Goal: Find contact information: Find contact information

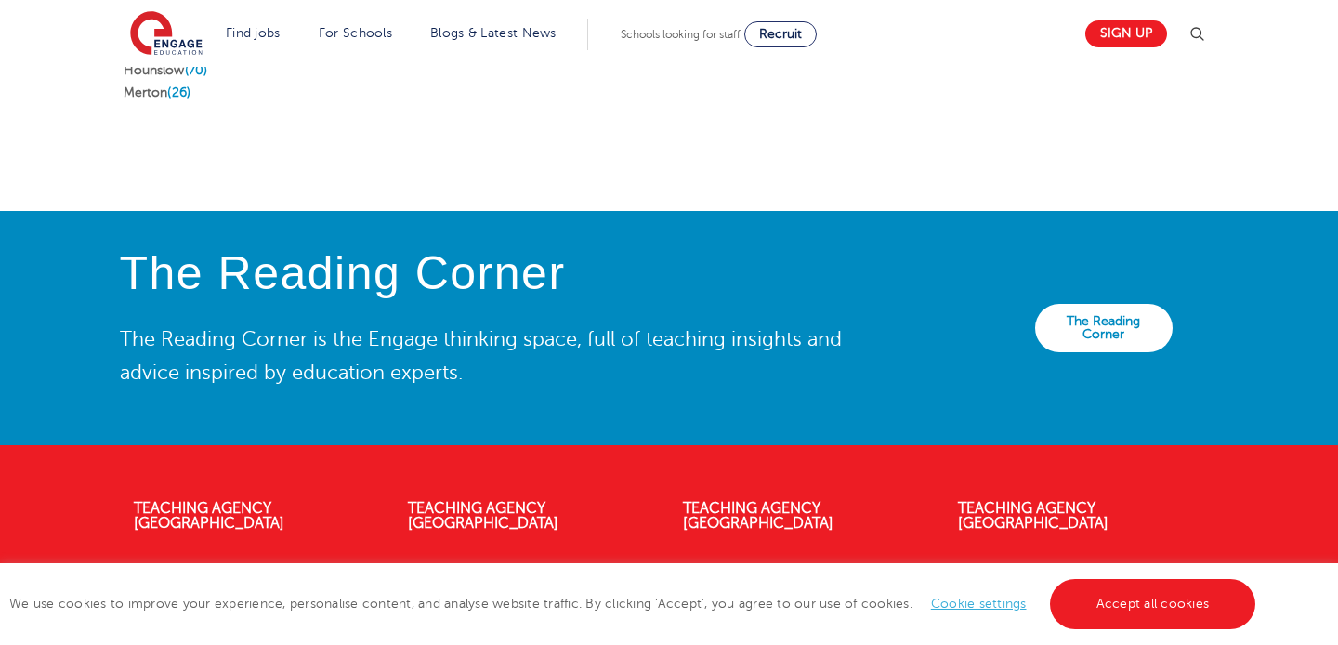
scroll to position [4194, 0]
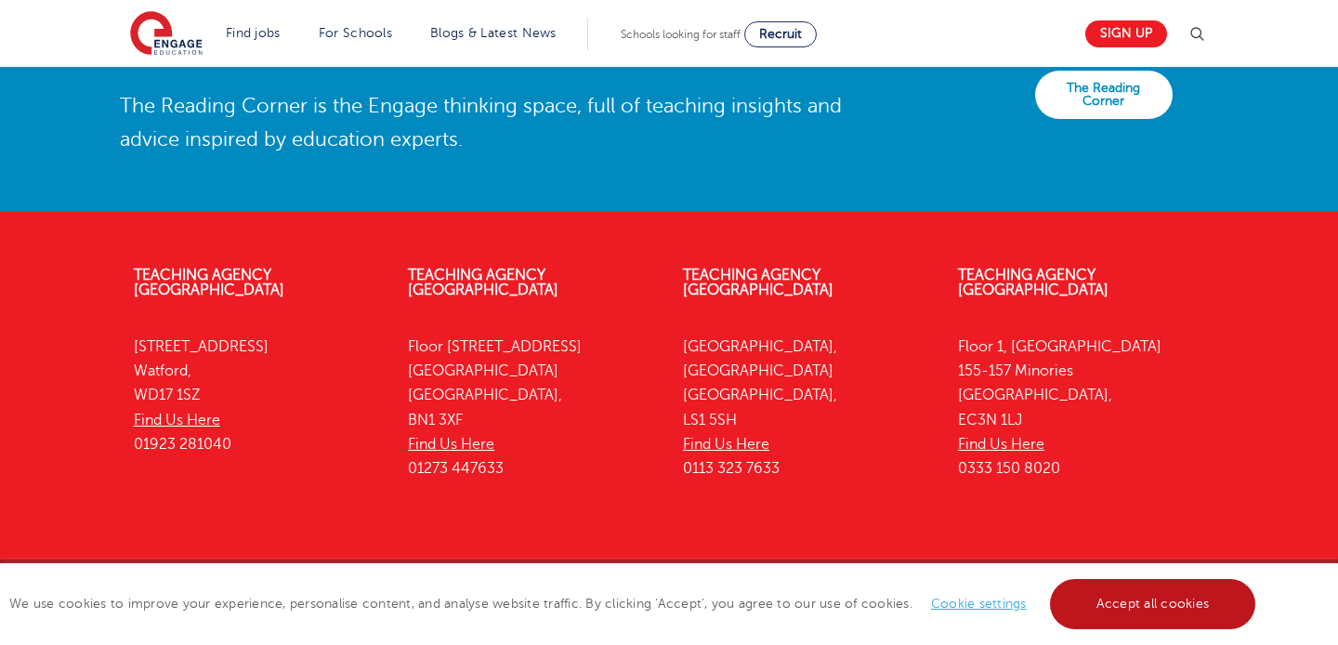
click at [1089, 605] on link "Accept all cookies" at bounding box center [1153, 604] width 206 height 50
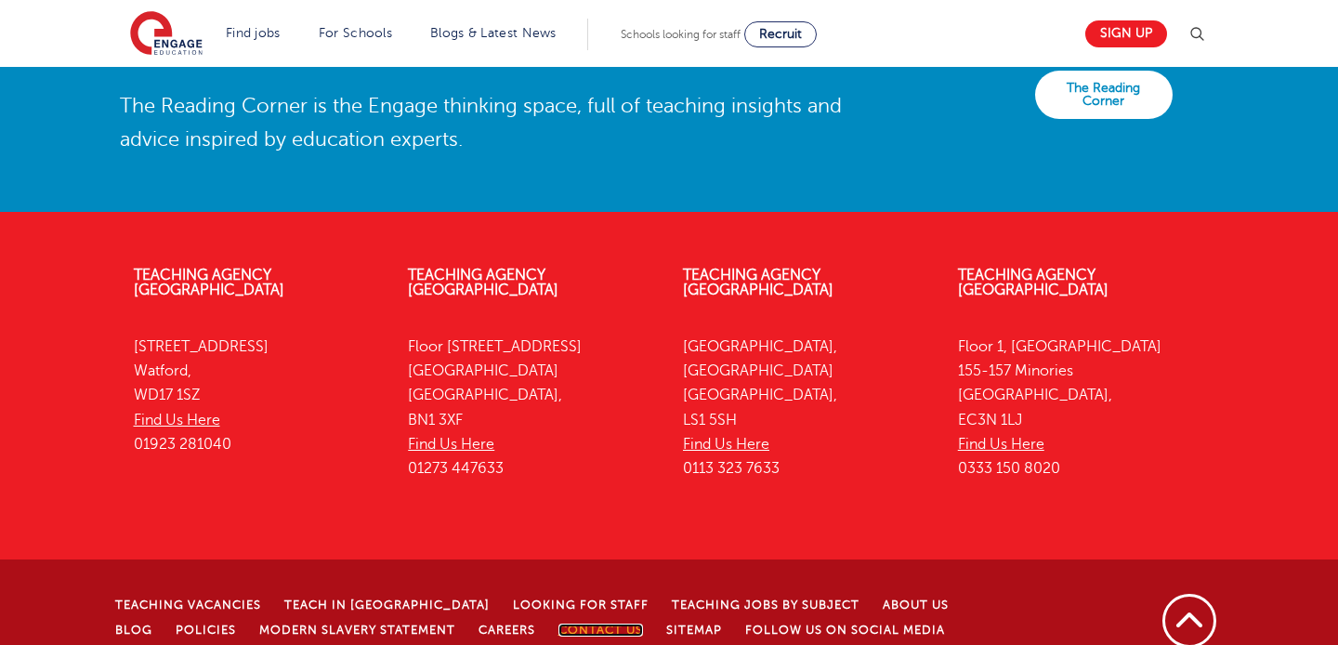
click at [563, 623] on link "Contact Us" at bounding box center [600, 629] width 85 height 13
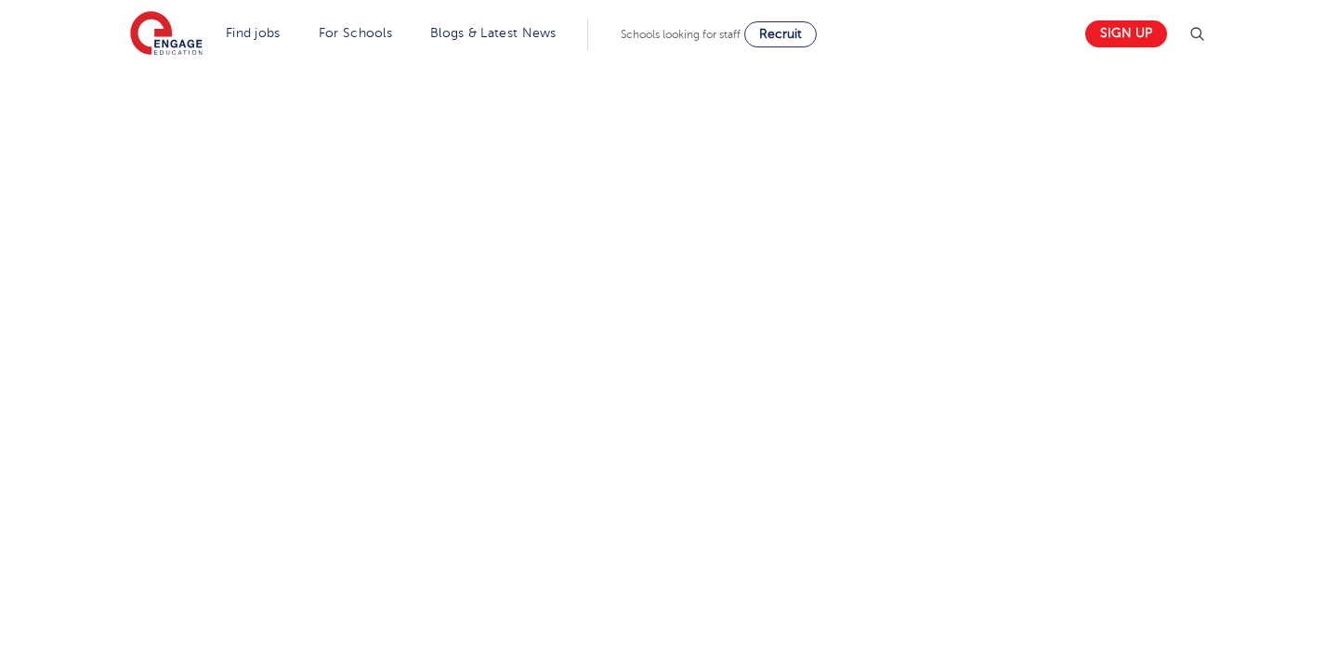
scroll to position [741, 0]
